Goal: Check status: Check status

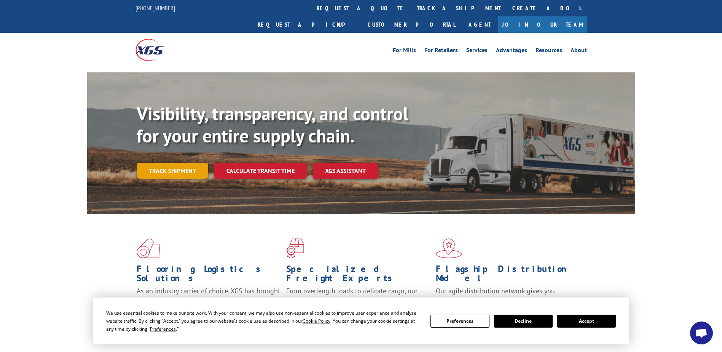
click at [182, 163] on link "Track shipment" at bounding box center [173, 171] width 72 height 16
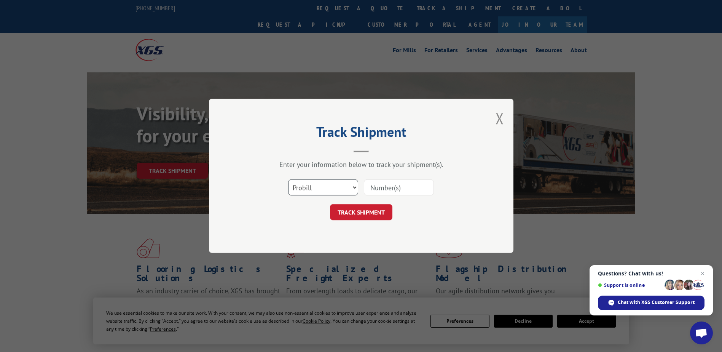
click at [297, 182] on select "Select category... Probill BOL PO" at bounding box center [323, 188] width 70 height 16
select select "bol"
click at [288, 180] on select "Select category... Probill BOL PO" at bounding box center [323, 188] width 70 height 16
click at [376, 189] on input at bounding box center [399, 188] width 70 height 16
paste input "14410530"
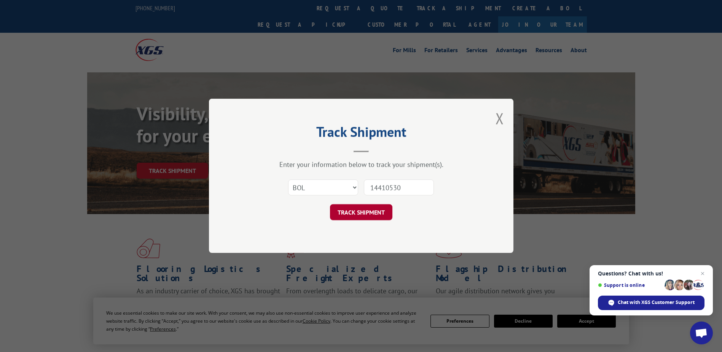
type input "14410530"
click at [371, 216] on button "TRACK SHIPMENT" at bounding box center [361, 213] width 62 height 16
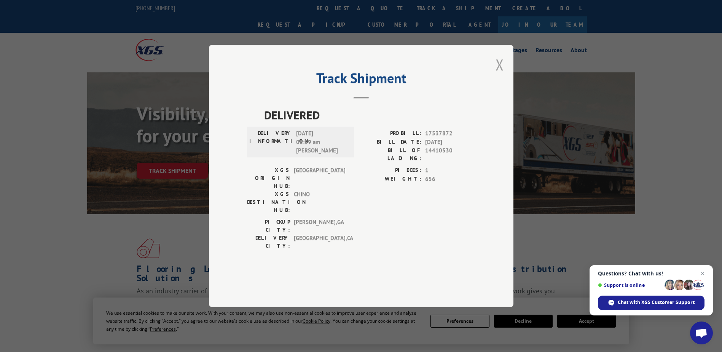
click at [498, 75] on button "Close modal" at bounding box center [500, 64] width 8 height 20
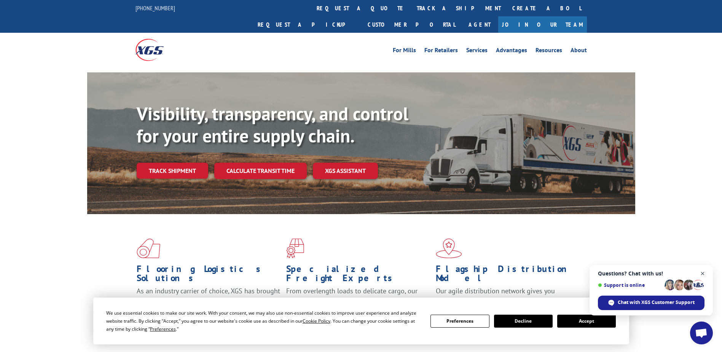
click at [704, 274] on span "Close chat" at bounding box center [703, 274] width 10 height 10
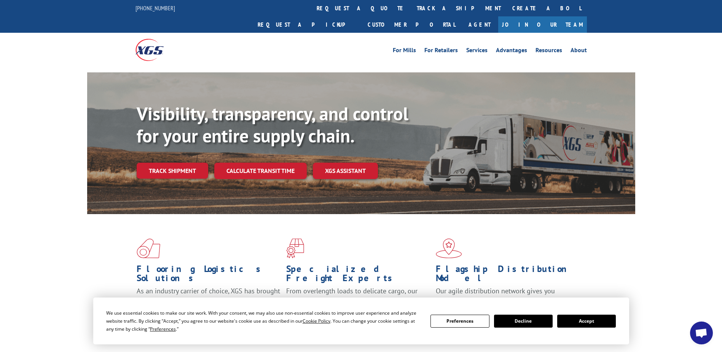
click at [583, 317] on button "Accept" at bounding box center [587, 321] width 59 height 13
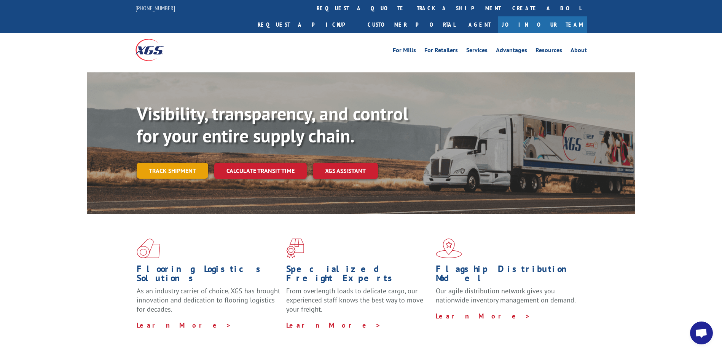
click at [179, 163] on link "Track shipment" at bounding box center [173, 171] width 72 height 16
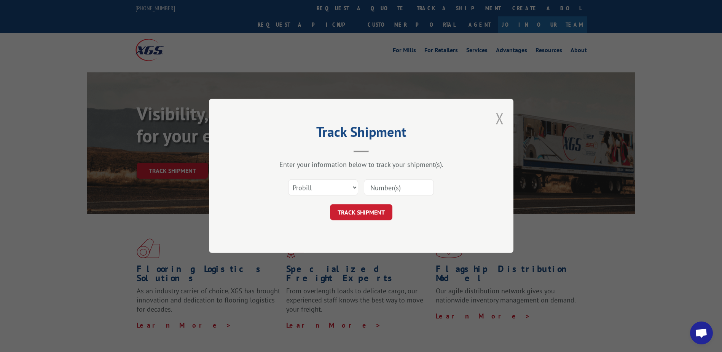
click at [499, 124] on button "Close modal" at bounding box center [500, 118] width 8 height 20
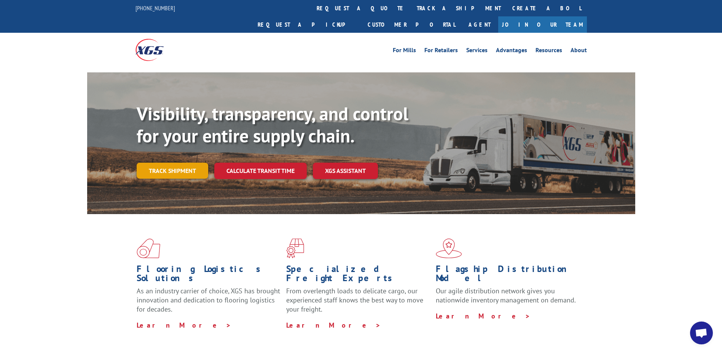
click at [172, 163] on link "Track shipment" at bounding box center [173, 171] width 72 height 16
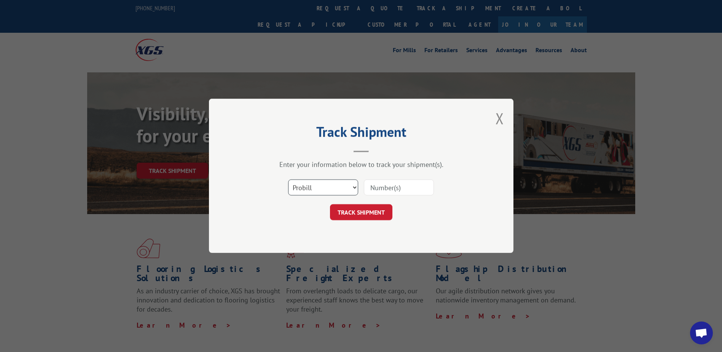
click at [339, 189] on select "Select category... Probill BOL PO" at bounding box center [323, 188] width 70 height 16
select select "bol"
click at [288, 180] on select "Select category... Probill BOL PO" at bounding box center [323, 188] width 70 height 16
click at [407, 185] on input at bounding box center [399, 188] width 70 height 16
paste input "14410530"
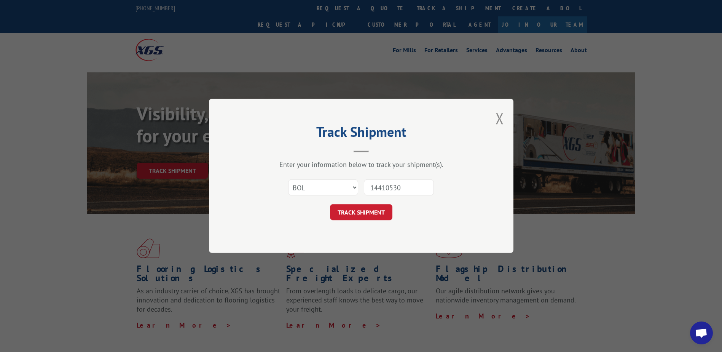
type input "14410530"
click at [343, 221] on div "Track Shipment Enter your information below to track your shipment(s). Select c…" at bounding box center [361, 176] width 305 height 154
click at [350, 218] on button "TRACK SHIPMENT" at bounding box center [361, 213] width 62 height 16
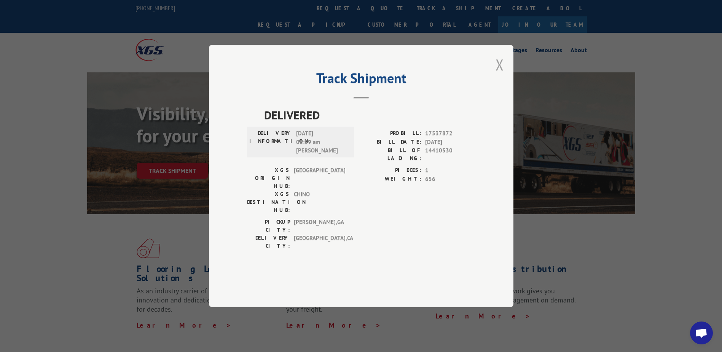
click at [500, 75] on button "Close modal" at bounding box center [500, 64] width 8 height 20
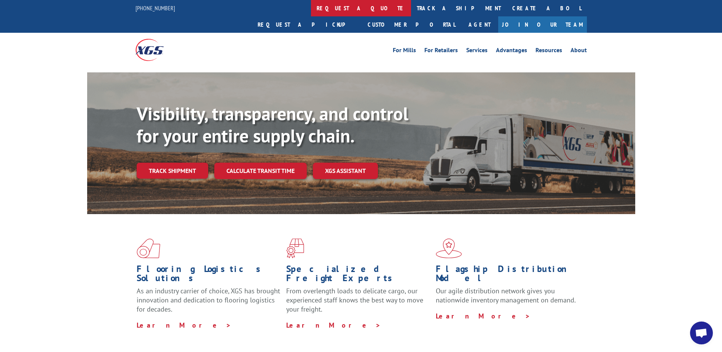
click at [311, 12] on link "request a quote" at bounding box center [361, 8] width 100 height 16
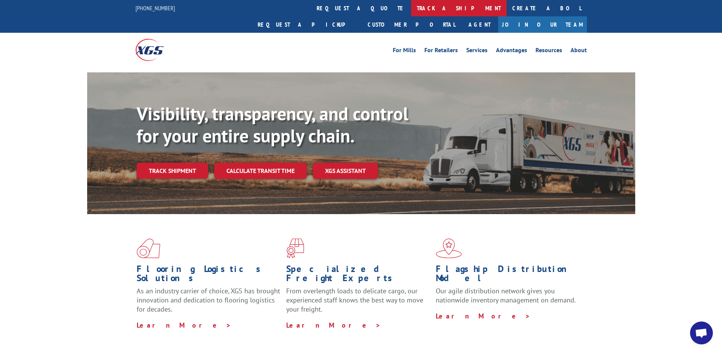
click at [411, 5] on link "track a shipment" at bounding box center [459, 8] width 96 height 16
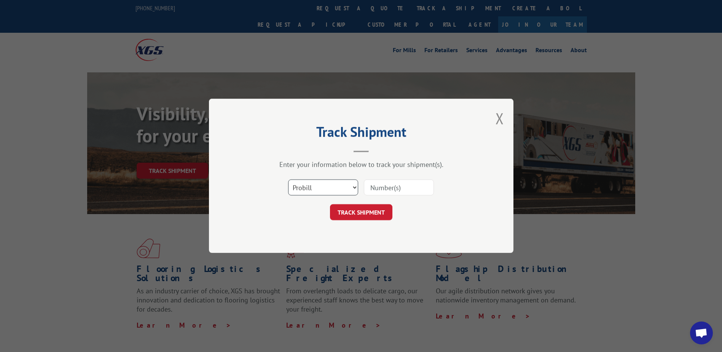
click at [330, 189] on select "Select category... Probill BOL PO" at bounding box center [323, 188] width 70 height 16
select select "bol"
click at [288, 180] on select "Select category... Probill BOL PO" at bounding box center [323, 188] width 70 height 16
paste input "14410530"
type input "14410530"
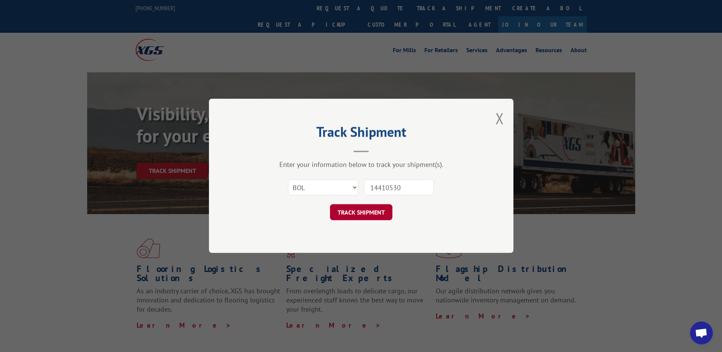
click at [366, 213] on button "TRACK SHIPMENT" at bounding box center [361, 213] width 62 height 16
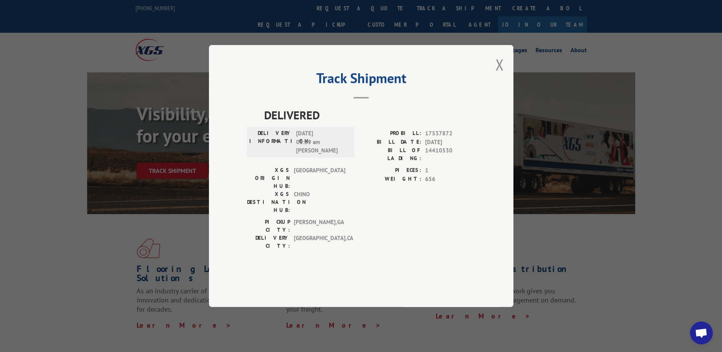
click at [434, 138] on span "17537872" at bounding box center [450, 133] width 50 height 9
copy span "17537872"
